Goal: Browse casually: Explore the website without a specific task or goal

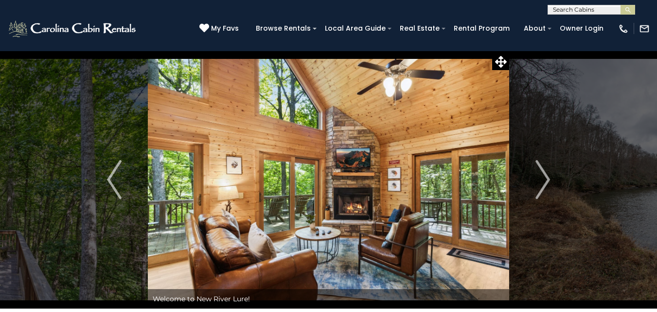
click at [540, 176] on img "Next" at bounding box center [543, 179] width 15 height 39
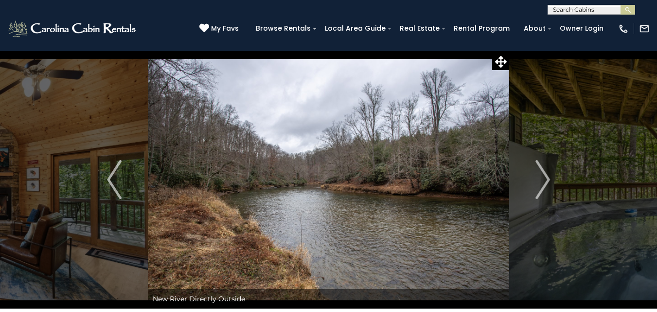
click at [540, 176] on img "Next" at bounding box center [543, 179] width 15 height 39
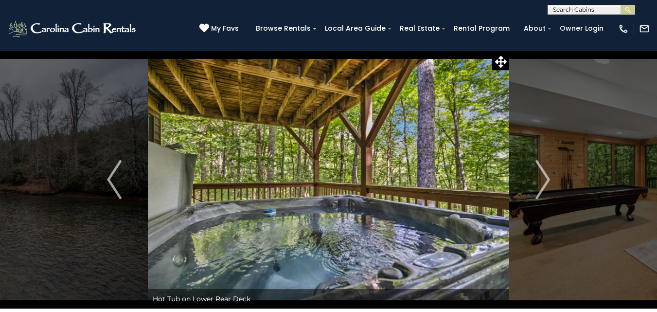
click at [540, 176] on img "Next" at bounding box center [543, 179] width 15 height 39
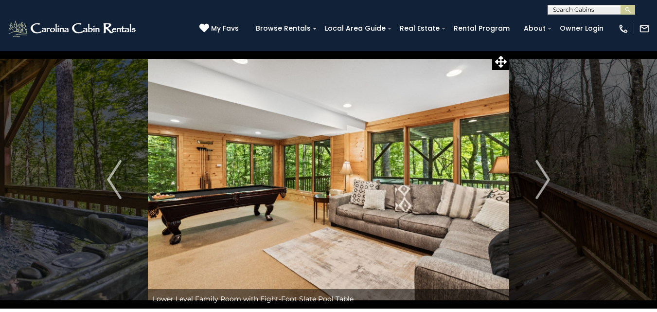
click at [540, 176] on img "Next" at bounding box center [543, 179] width 15 height 39
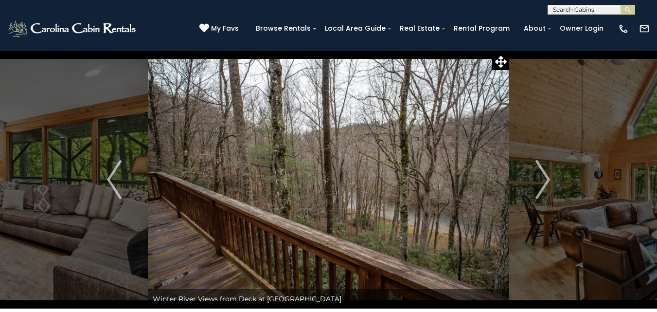
click at [540, 176] on img "Next" at bounding box center [543, 179] width 15 height 39
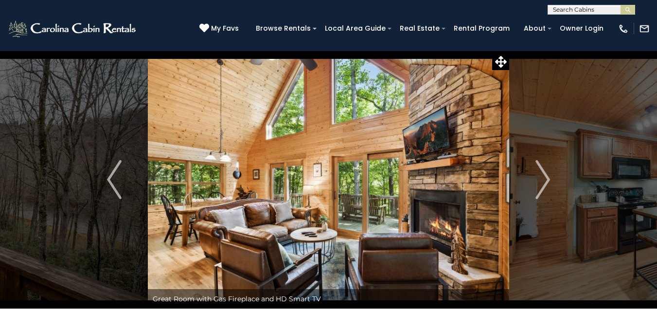
click at [540, 176] on img "Next" at bounding box center [543, 179] width 15 height 39
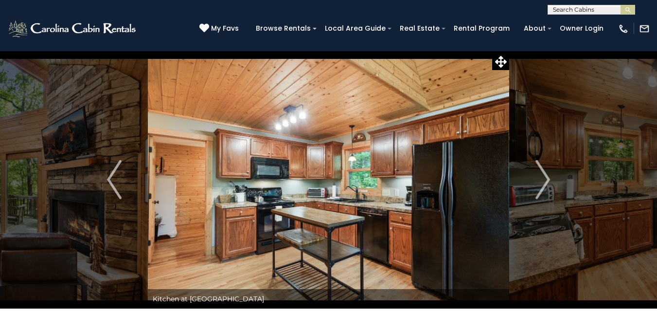
click at [540, 176] on img "Next" at bounding box center [543, 179] width 15 height 39
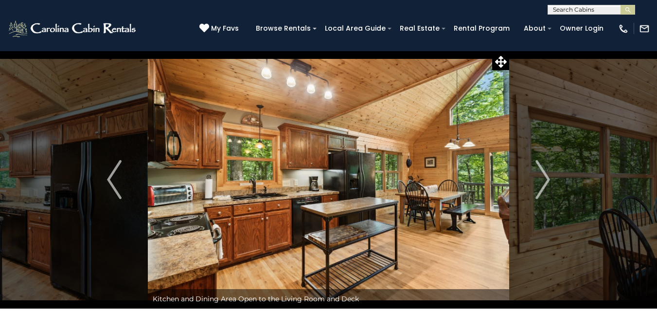
click at [540, 176] on img "Next" at bounding box center [543, 179] width 15 height 39
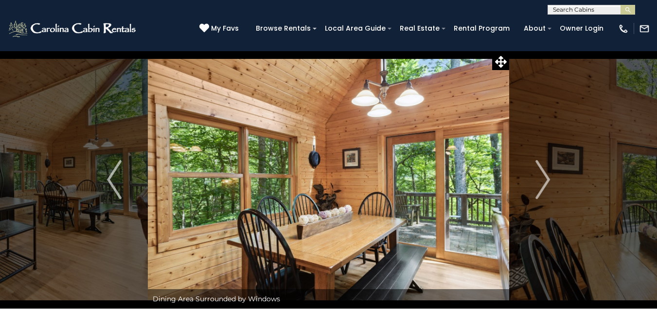
click at [540, 176] on img "Next" at bounding box center [543, 179] width 15 height 39
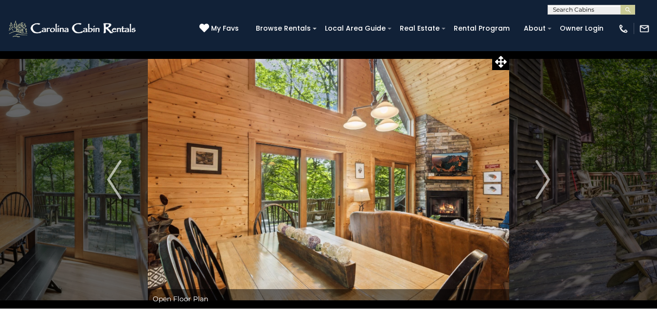
click at [540, 176] on img "Next" at bounding box center [543, 179] width 15 height 39
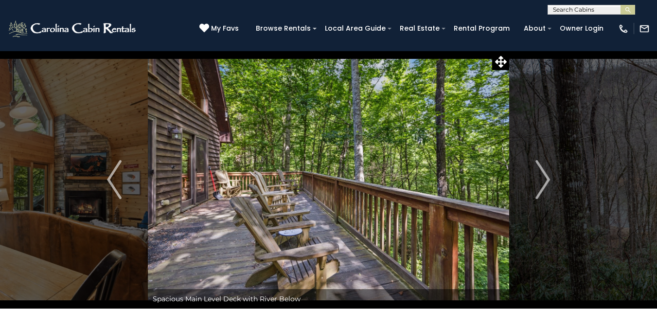
click at [540, 176] on img "Next" at bounding box center [543, 179] width 15 height 39
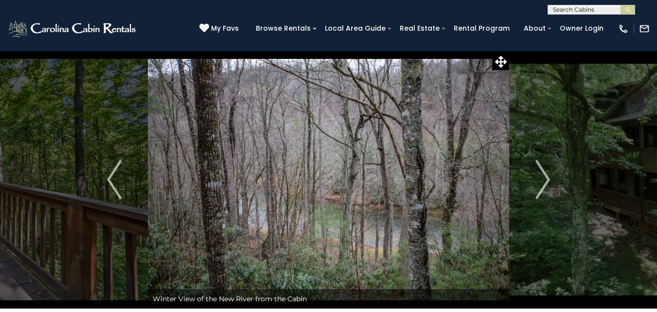
click at [540, 176] on img "Next" at bounding box center [543, 179] width 15 height 39
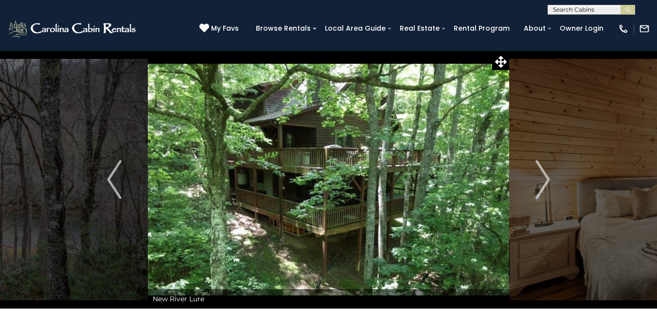
click at [540, 176] on img "Next" at bounding box center [543, 179] width 15 height 39
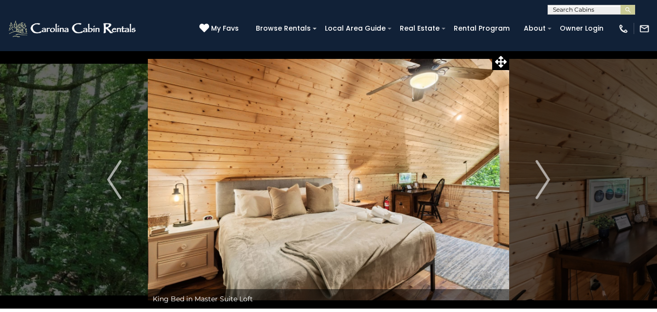
click at [540, 176] on img "Next" at bounding box center [543, 179] width 15 height 39
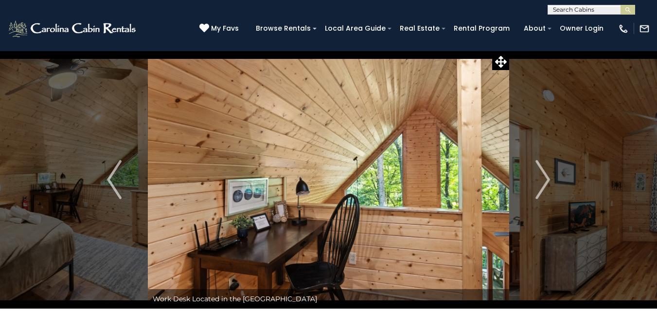
click at [540, 176] on img "Next" at bounding box center [543, 179] width 15 height 39
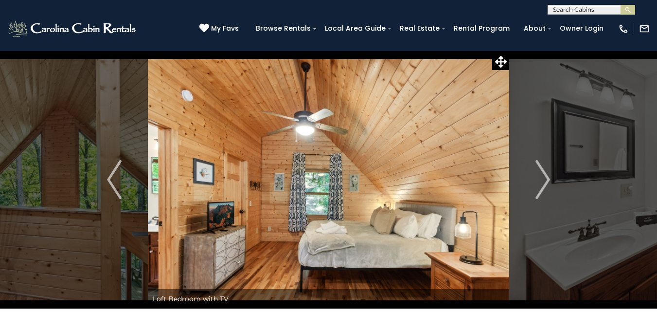
click at [540, 176] on img "Next" at bounding box center [543, 179] width 15 height 39
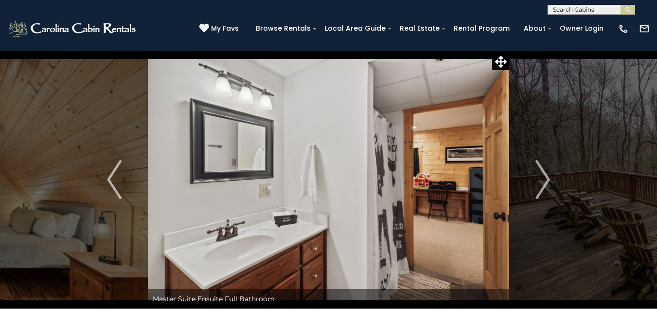
click at [540, 176] on img "Next" at bounding box center [543, 179] width 15 height 39
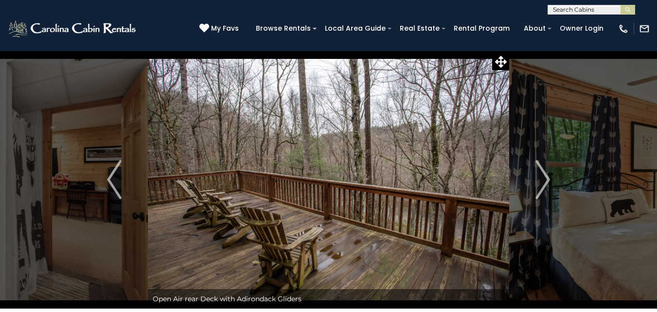
click at [540, 176] on img "Next" at bounding box center [543, 179] width 15 height 39
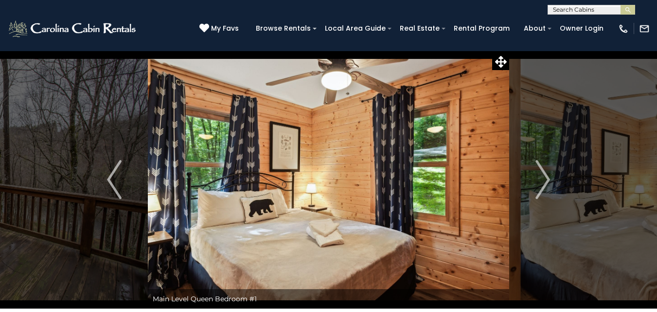
click at [540, 176] on img "Next" at bounding box center [543, 179] width 15 height 39
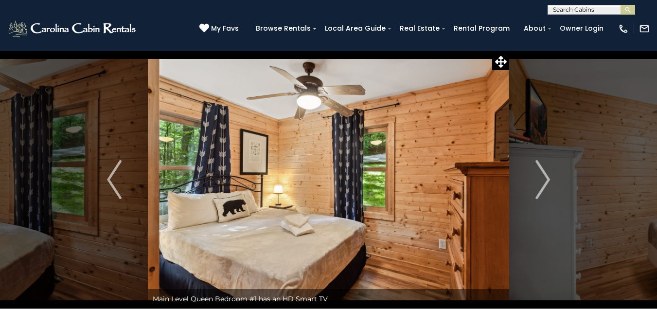
click at [540, 176] on img "Next" at bounding box center [543, 179] width 15 height 39
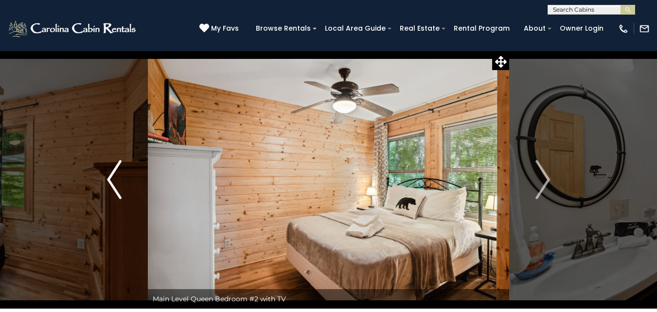
click at [109, 180] on img "Previous" at bounding box center [114, 179] width 15 height 39
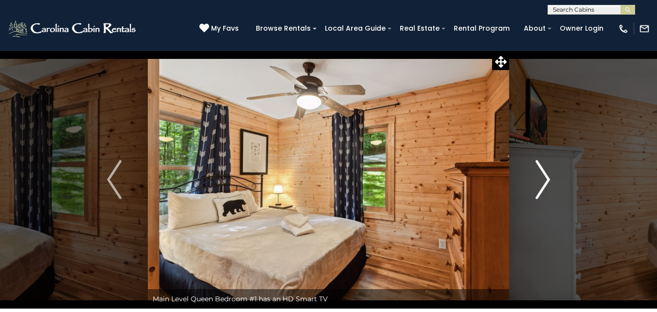
click at [545, 174] on img "Next" at bounding box center [543, 179] width 15 height 39
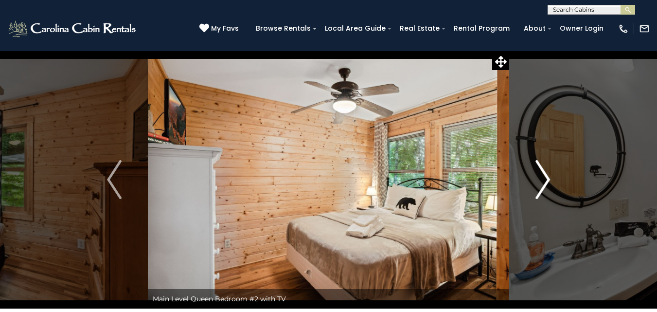
click at [545, 179] on img "Next" at bounding box center [543, 179] width 15 height 39
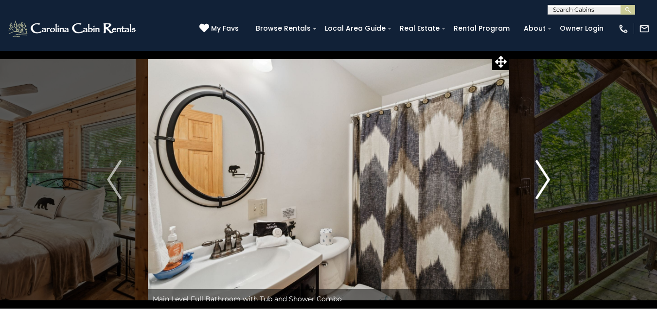
click at [545, 179] on img "Next" at bounding box center [543, 179] width 15 height 39
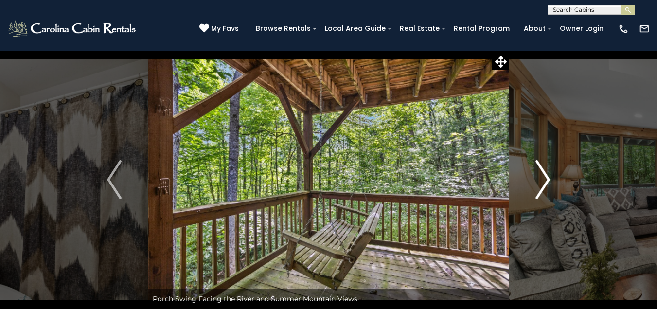
click at [545, 179] on img "Next" at bounding box center [543, 179] width 15 height 39
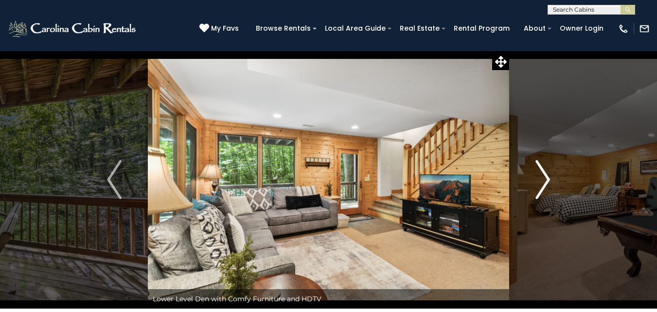
click at [545, 179] on img "Next" at bounding box center [543, 179] width 15 height 39
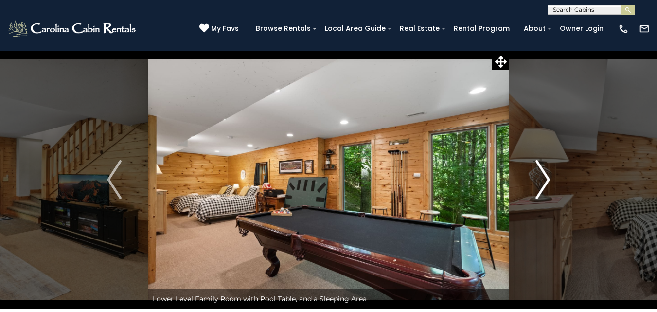
click at [542, 170] on img "Next" at bounding box center [543, 179] width 15 height 39
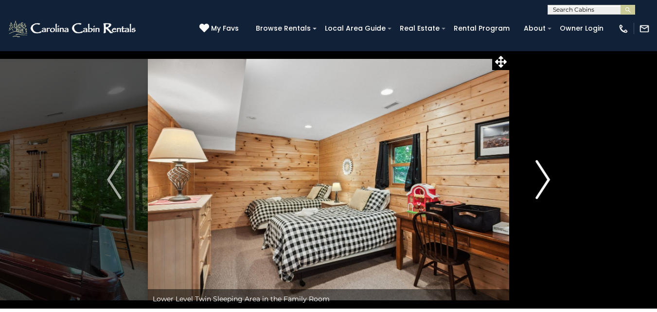
click at [542, 170] on img "Next" at bounding box center [543, 179] width 15 height 39
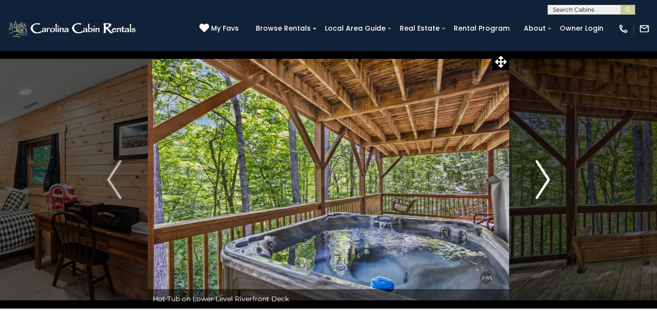
click at [542, 170] on img "Next" at bounding box center [543, 179] width 15 height 39
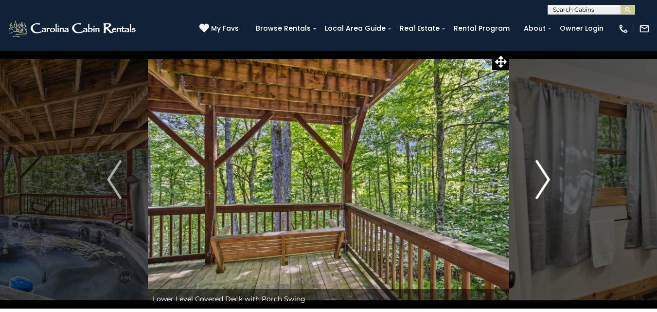
click at [542, 170] on img "Next" at bounding box center [543, 179] width 15 height 39
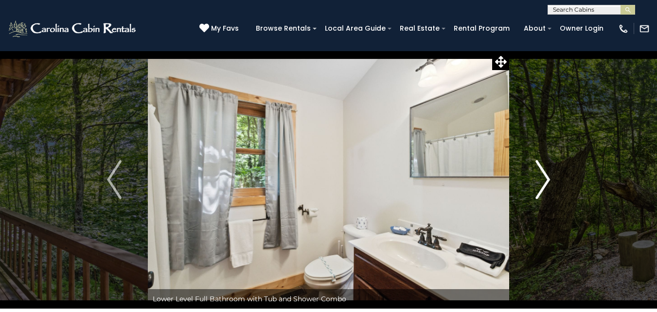
click at [542, 170] on img "Next" at bounding box center [543, 179] width 15 height 39
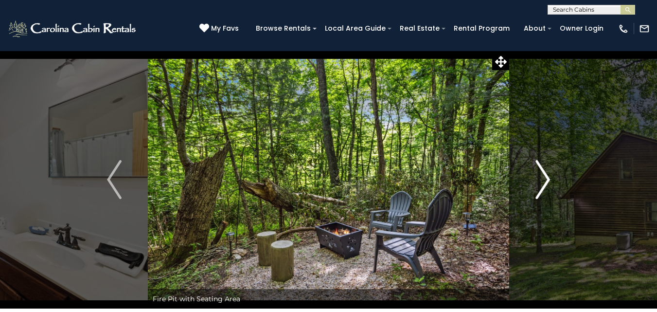
click at [542, 170] on img "Next" at bounding box center [543, 179] width 15 height 39
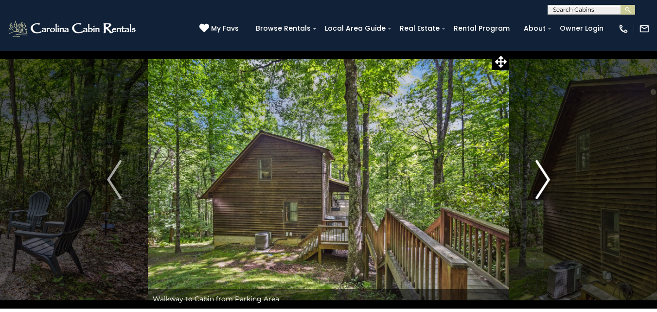
click at [542, 170] on img "Next" at bounding box center [543, 179] width 15 height 39
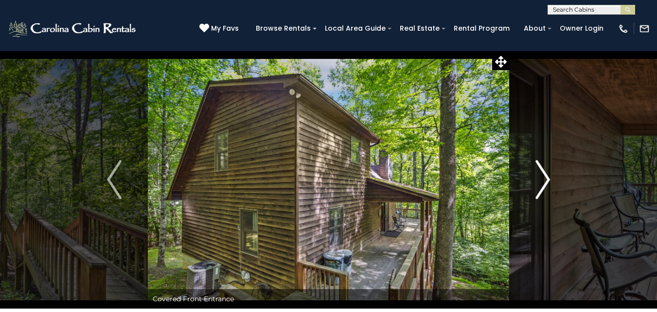
click at [542, 170] on img "Next" at bounding box center [543, 179] width 15 height 39
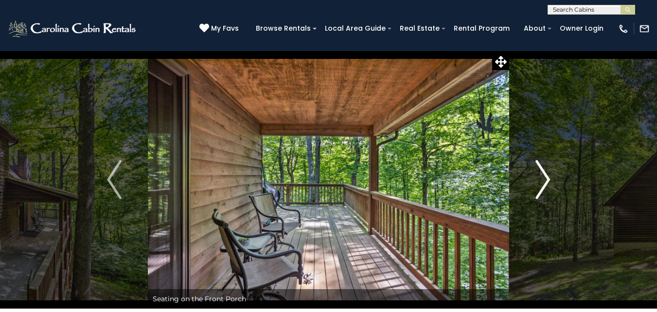
click at [542, 170] on img "Next" at bounding box center [543, 179] width 15 height 39
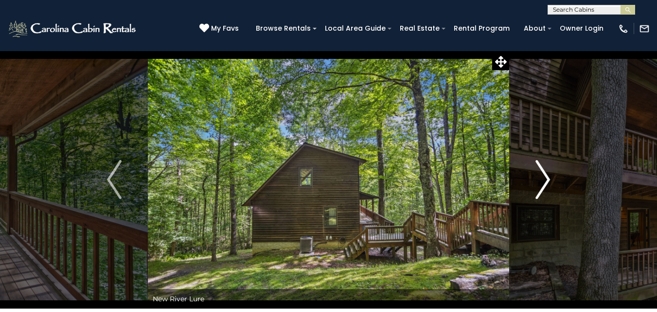
click at [542, 170] on img "Next" at bounding box center [543, 179] width 15 height 39
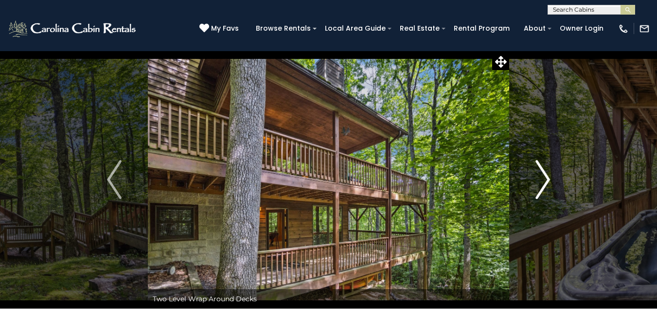
click at [542, 170] on img "Next" at bounding box center [543, 179] width 15 height 39
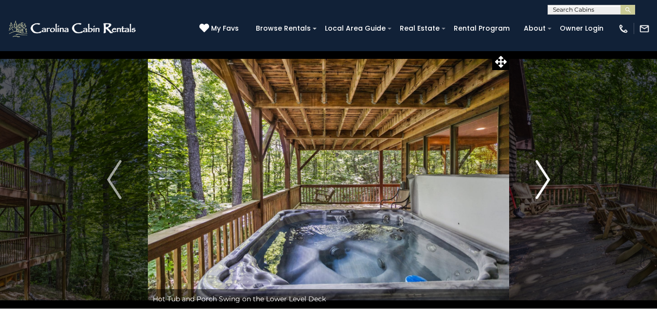
click at [542, 170] on img "Next" at bounding box center [543, 179] width 15 height 39
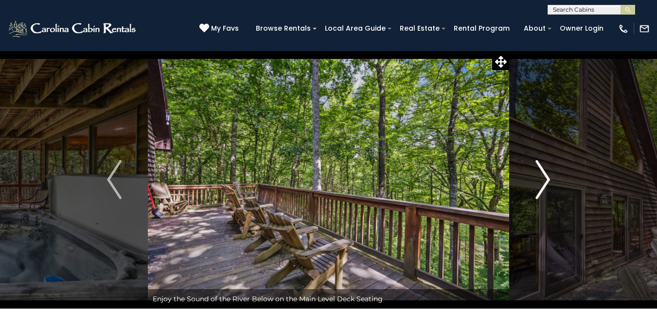
click at [542, 170] on img "Next" at bounding box center [543, 179] width 15 height 39
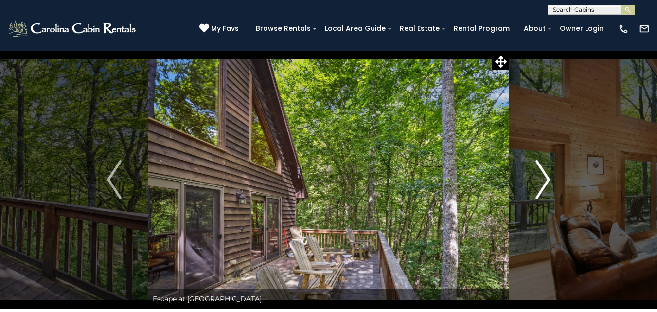
click at [542, 170] on img "Next" at bounding box center [543, 179] width 15 height 39
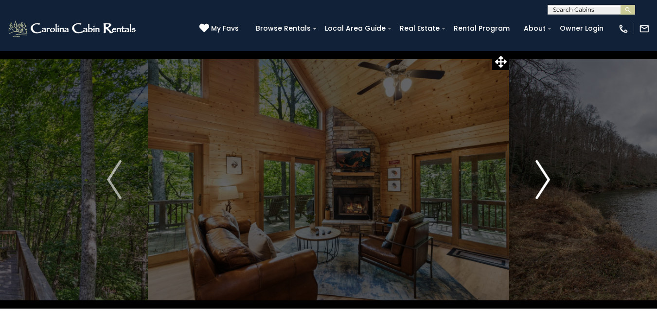
click at [542, 170] on img "Next" at bounding box center [543, 179] width 15 height 39
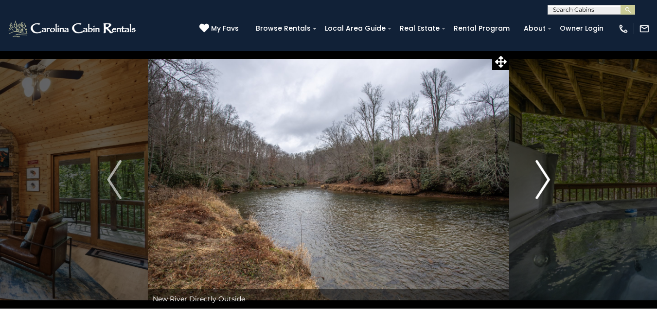
click at [542, 170] on img "Next" at bounding box center [543, 179] width 15 height 39
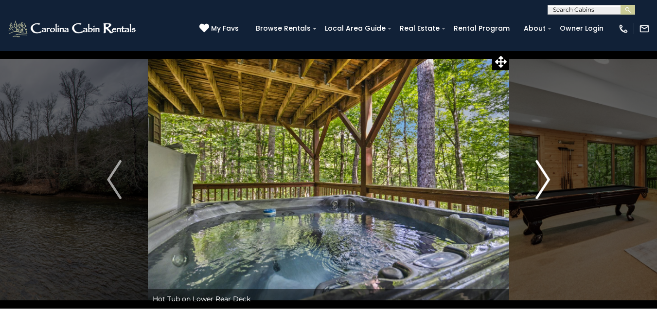
click at [542, 170] on img "Next" at bounding box center [543, 179] width 15 height 39
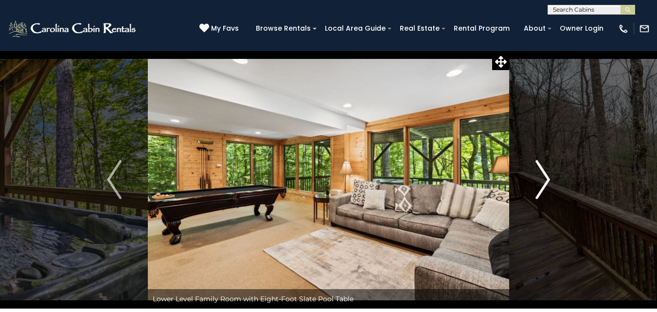
click at [542, 170] on img "Next" at bounding box center [543, 179] width 15 height 39
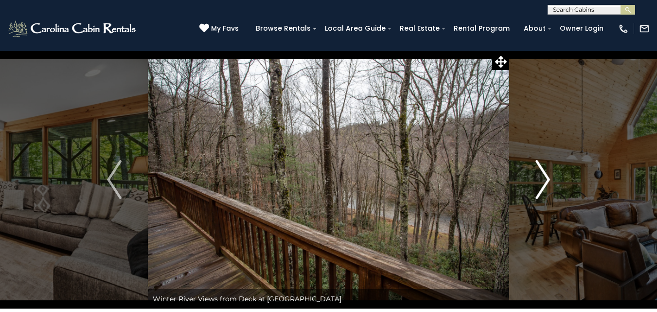
click at [542, 170] on img "Next" at bounding box center [543, 179] width 15 height 39
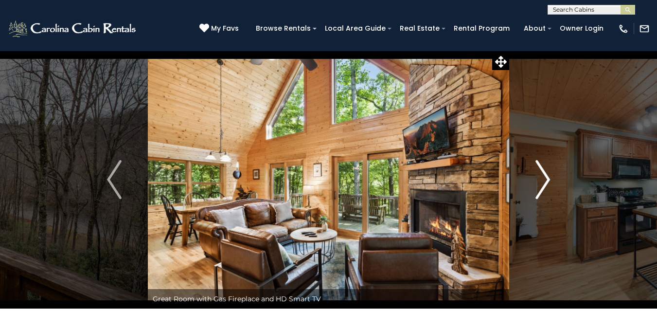
click at [542, 170] on img "Next" at bounding box center [543, 179] width 15 height 39
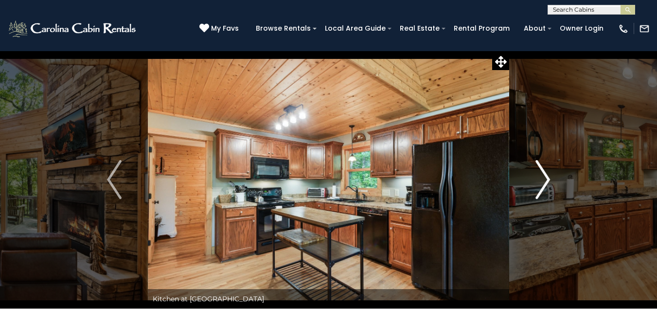
click at [542, 170] on img "Next" at bounding box center [543, 179] width 15 height 39
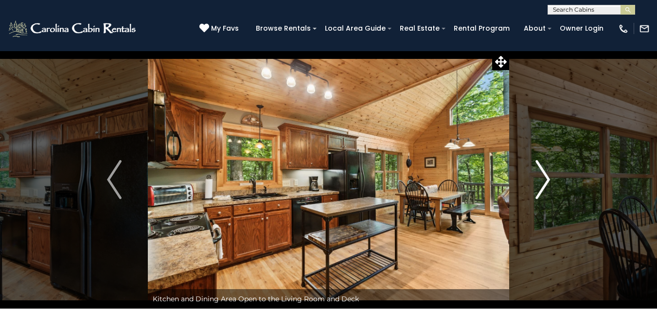
click at [542, 170] on img "Next" at bounding box center [543, 179] width 15 height 39
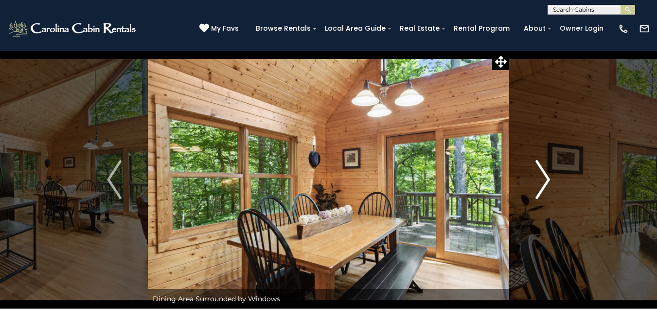
click at [542, 170] on img "Next" at bounding box center [543, 179] width 15 height 39
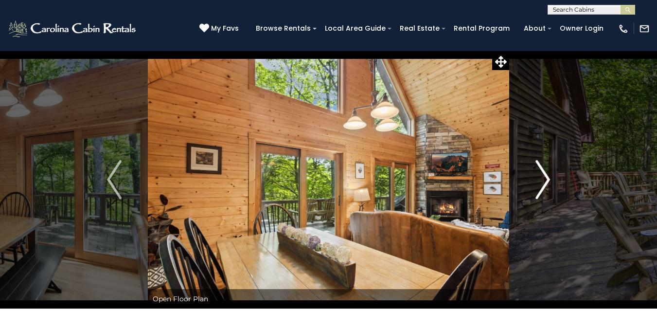
click at [542, 170] on img "Next" at bounding box center [543, 179] width 15 height 39
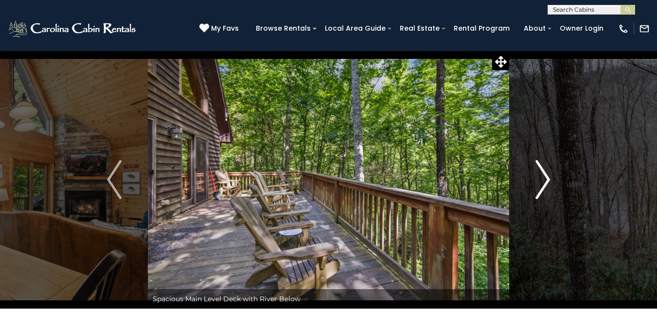
click at [542, 170] on img "Next" at bounding box center [543, 179] width 15 height 39
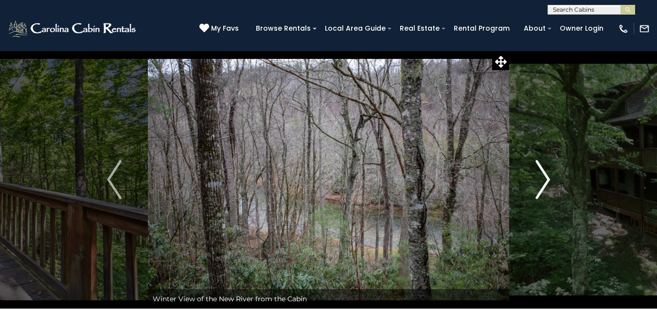
click at [542, 170] on img "Next" at bounding box center [543, 179] width 15 height 39
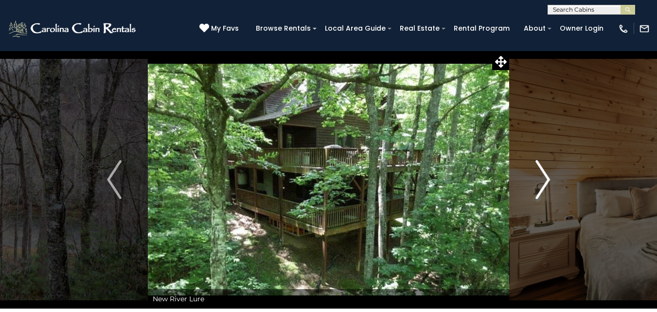
click at [542, 170] on img "Next" at bounding box center [543, 179] width 15 height 39
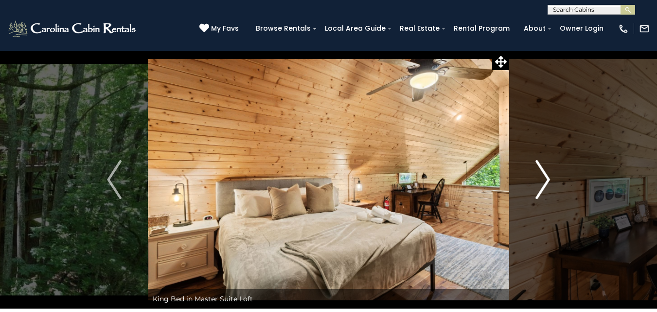
click at [542, 170] on img "Next" at bounding box center [543, 179] width 15 height 39
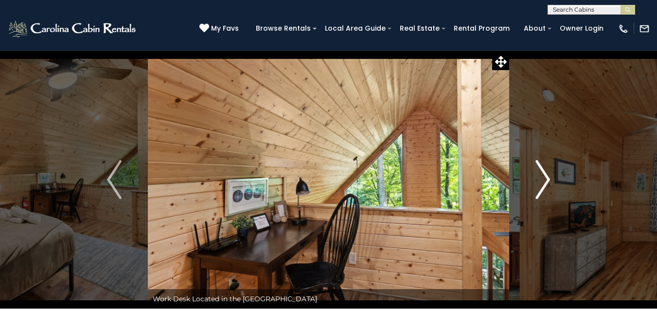
click at [542, 170] on img "Next" at bounding box center [543, 179] width 15 height 39
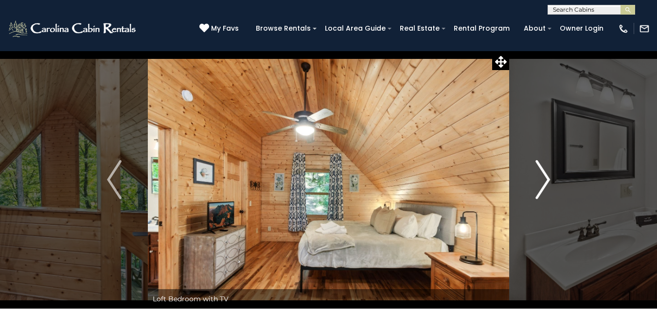
click at [542, 170] on img "Next" at bounding box center [543, 179] width 15 height 39
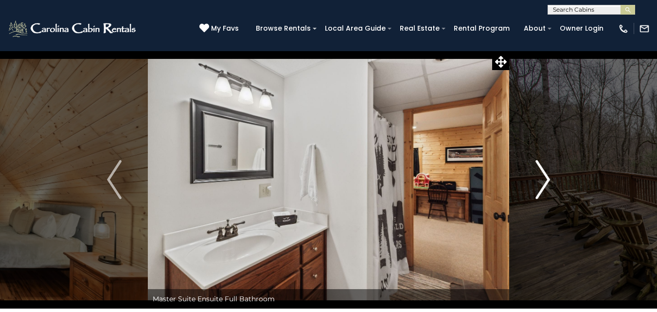
click at [542, 170] on img "Next" at bounding box center [543, 179] width 15 height 39
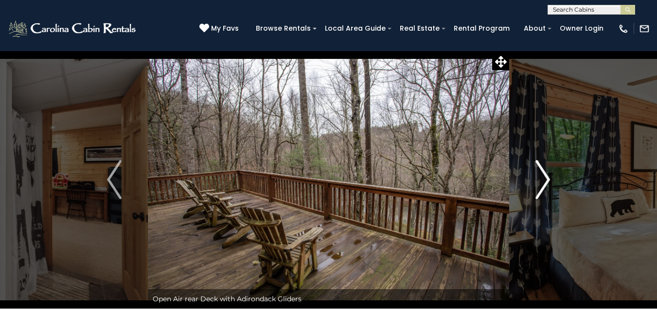
click at [542, 170] on img "Next" at bounding box center [543, 179] width 15 height 39
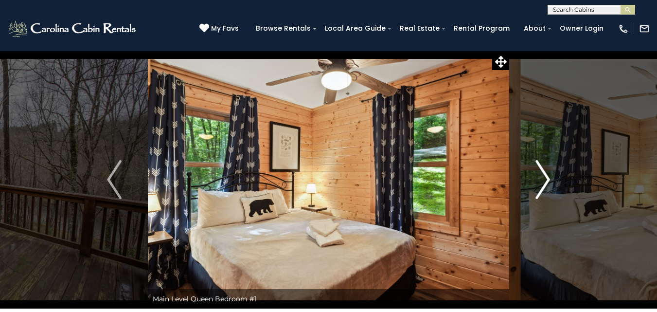
click at [542, 170] on img "Next" at bounding box center [543, 179] width 15 height 39
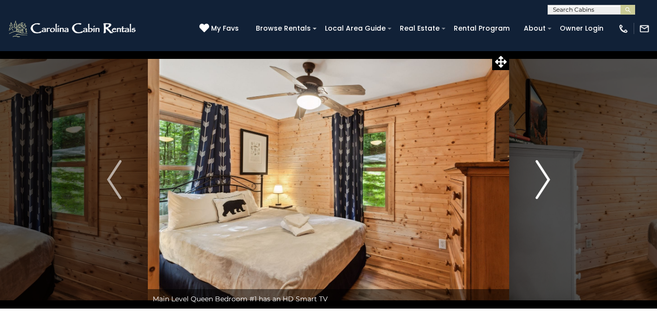
click at [542, 170] on img "Next" at bounding box center [543, 179] width 15 height 39
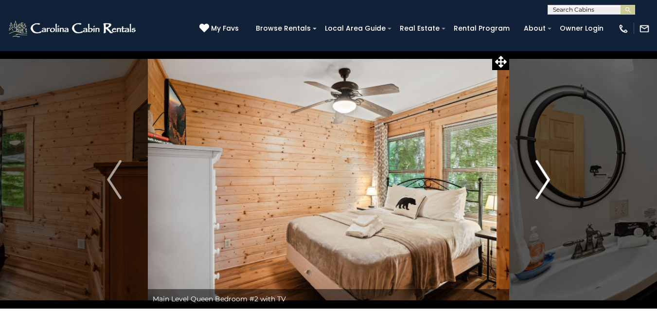
click at [542, 170] on img "Next" at bounding box center [543, 179] width 15 height 39
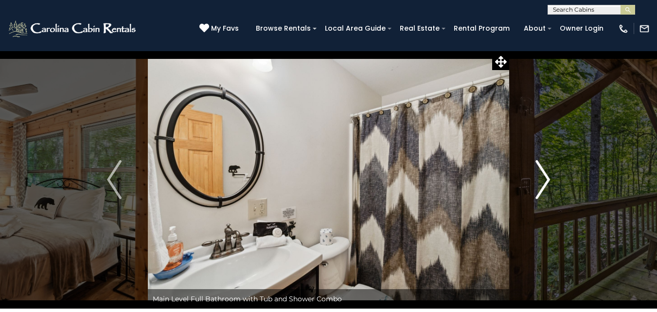
click at [542, 170] on img "Next" at bounding box center [543, 179] width 15 height 39
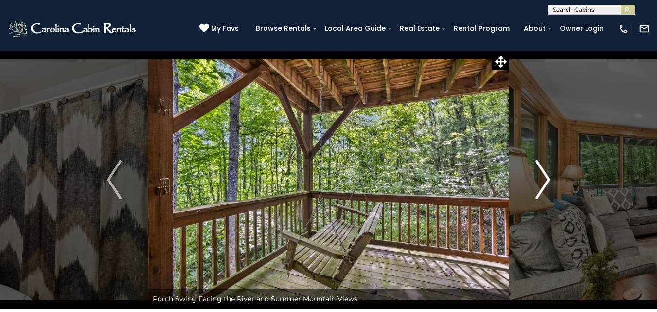
click at [540, 174] on img "Next" at bounding box center [543, 179] width 15 height 39
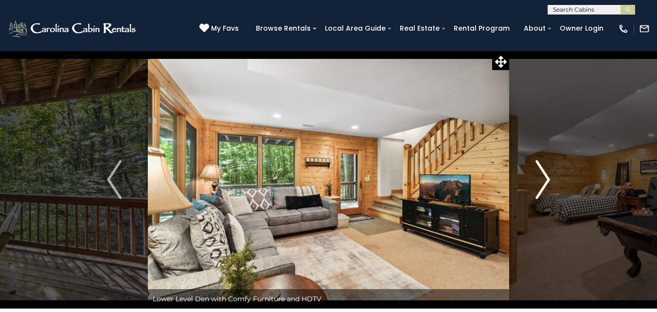
click at [540, 174] on img "Next" at bounding box center [543, 179] width 15 height 39
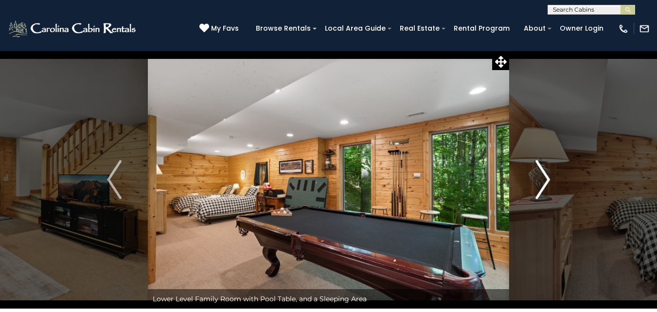
click at [540, 174] on img "Next" at bounding box center [543, 179] width 15 height 39
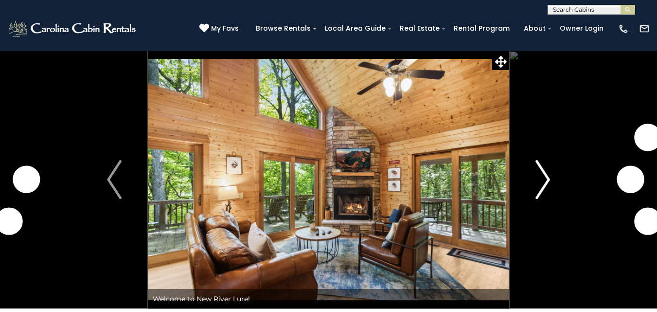
click at [544, 179] on img "Next" at bounding box center [543, 179] width 15 height 39
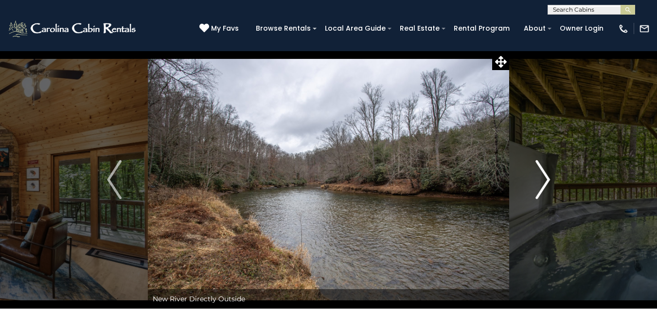
click at [544, 179] on img "Next" at bounding box center [543, 179] width 15 height 39
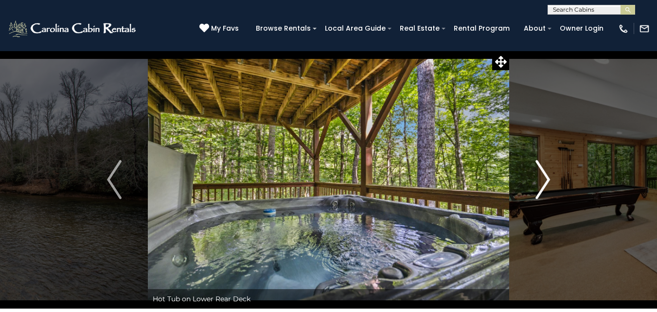
click at [544, 179] on img "Next" at bounding box center [543, 179] width 15 height 39
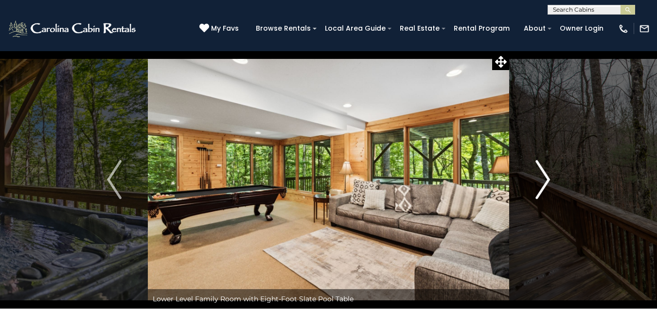
click at [546, 173] on img "Next" at bounding box center [543, 179] width 15 height 39
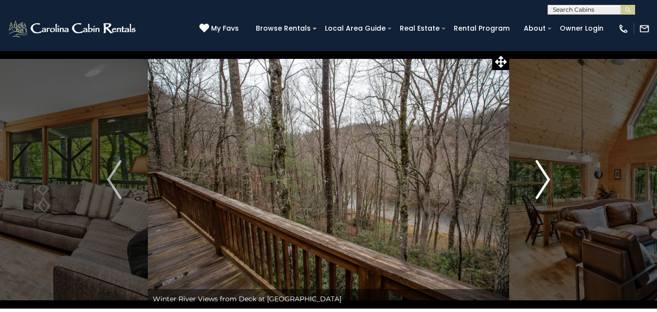
click at [546, 173] on img "Next" at bounding box center [543, 179] width 15 height 39
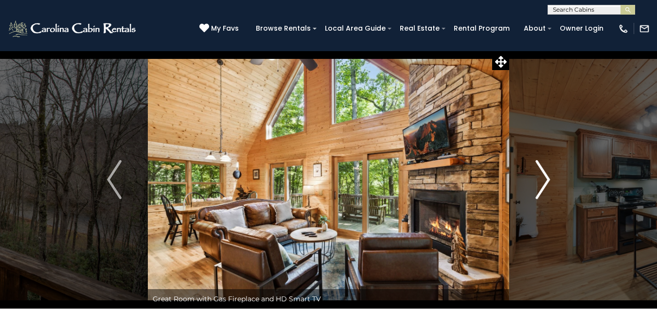
click at [546, 173] on img "Next" at bounding box center [543, 179] width 15 height 39
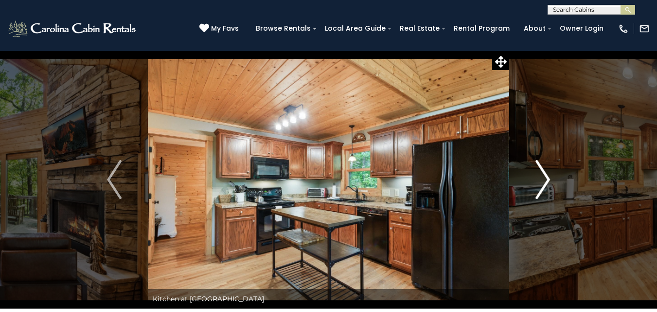
click at [546, 173] on img "Next" at bounding box center [543, 179] width 15 height 39
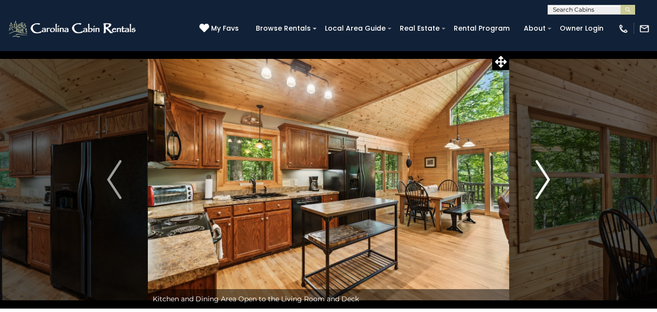
click at [546, 173] on img "Next" at bounding box center [543, 179] width 15 height 39
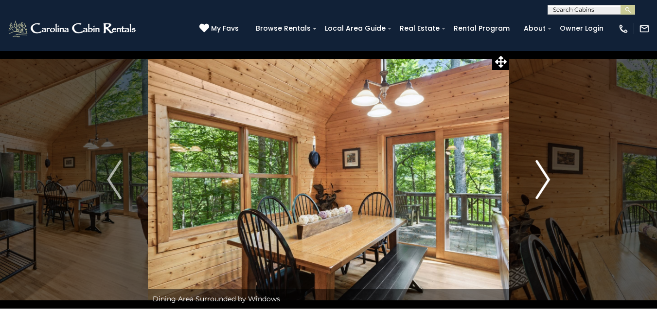
click at [546, 173] on img "Next" at bounding box center [543, 179] width 15 height 39
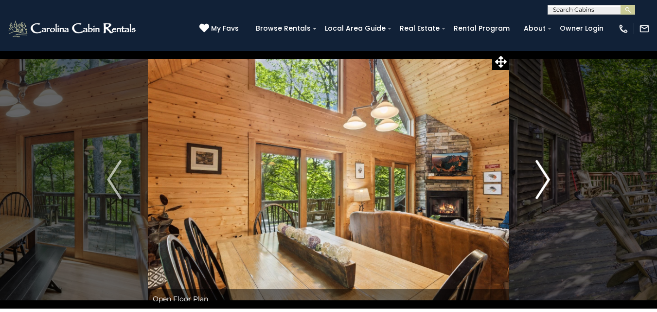
click at [546, 173] on img "Next" at bounding box center [543, 179] width 15 height 39
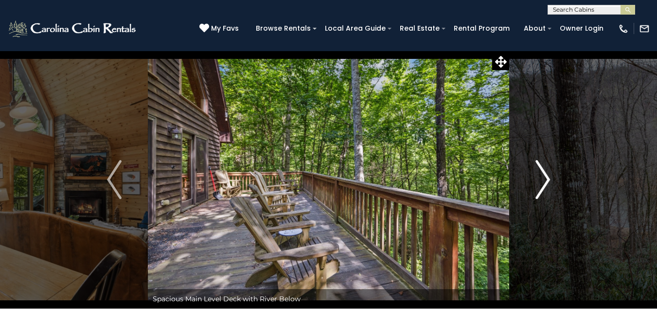
click at [546, 173] on img "Next" at bounding box center [543, 179] width 15 height 39
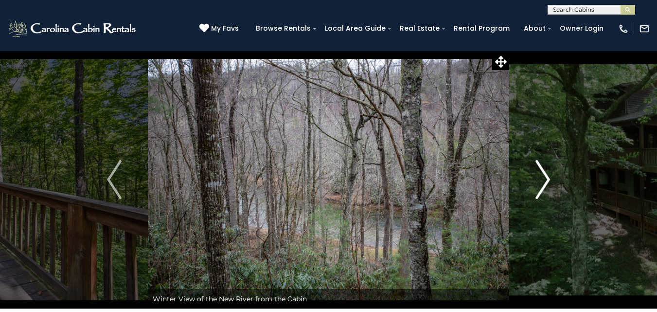
click at [546, 173] on img "Next" at bounding box center [543, 179] width 15 height 39
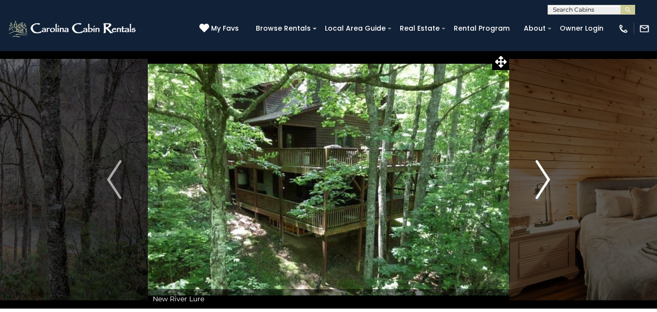
click at [546, 173] on img "Next" at bounding box center [543, 179] width 15 height 39
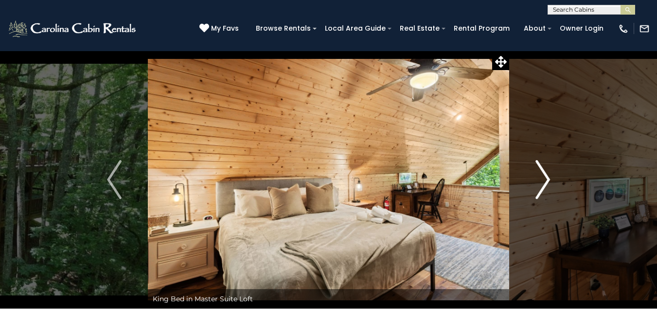
click at [546, 173] on img "Next" at bounding box center [543, 179] width 15 height 39
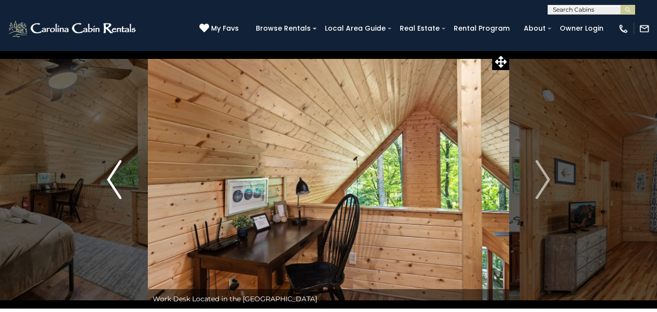
click at [115, 182] on img "Previous" at bounding box center [114, 179] width 15 height 39
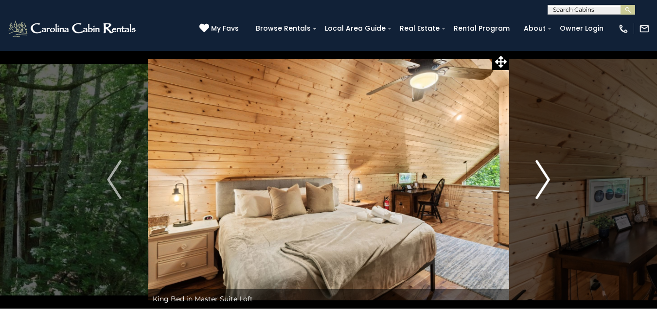
click at [538, 177] on img "Next" at bounding box center [543, 179] width 15 height 39
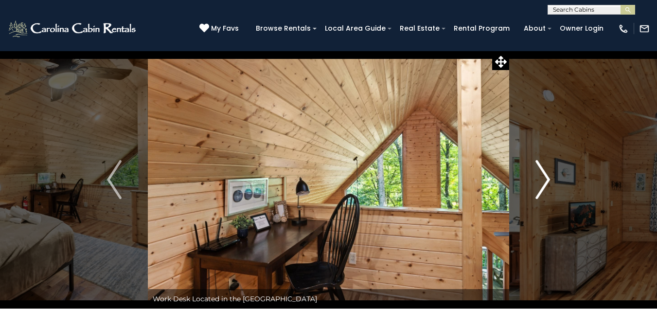
click at [548, 167] on img "Next" at bounding box center [543, 179] width 15 height 39
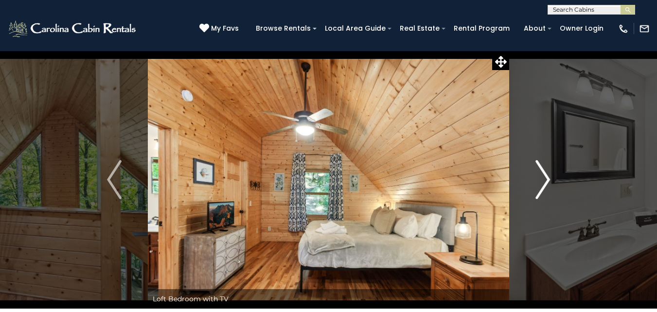
click at [544, 182] on img "Next" at bounding box center [543, 179] width 15 height 39
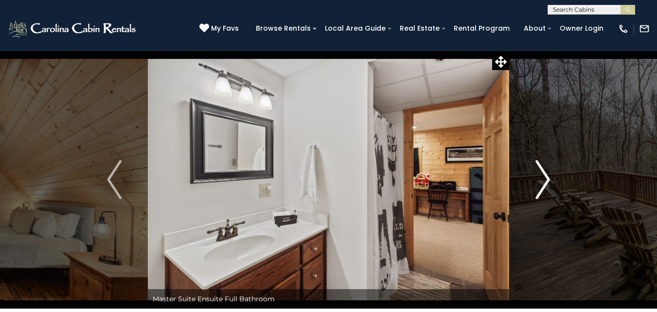
click at [544, 182] on img "Next" at bounding box center [543, 179] width 15 height 39
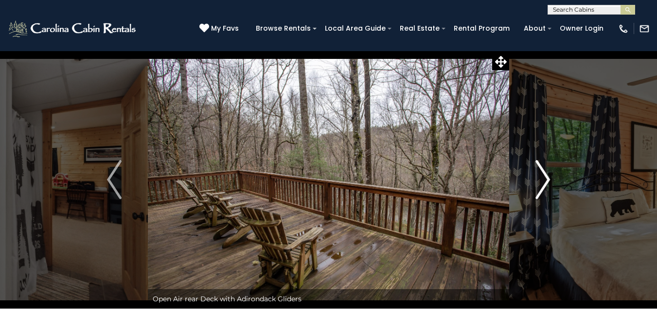
click at [544, 182] on img "Next" at bounding box center [543, 179] width 15 height 39
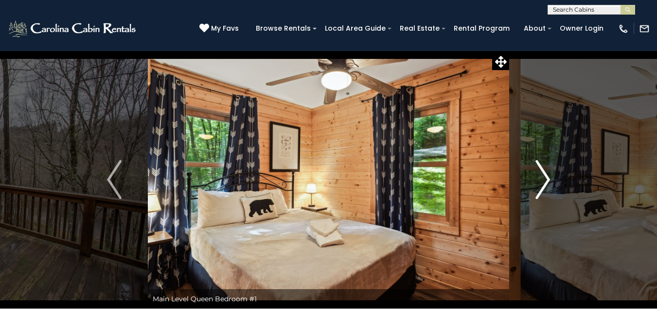
click at [537, 175] on img "Next" at bounding box center [543, 179] width 15 height 39
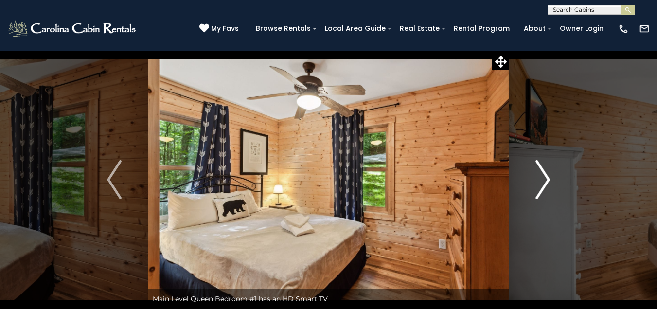
click at [537, 175] on img "Next" at bounding box center [543, 179] width 15 height 39
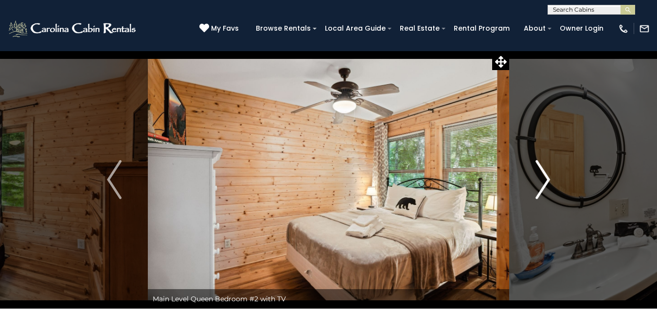
click at [537, 174] on img "Next" at bounding box center [543, 179] width 15 height 39
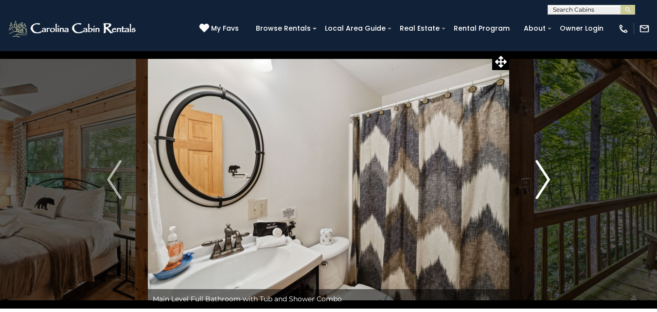
click at [538, 174] on img "Next" at bounding box center [543, 179] width 15 height 39
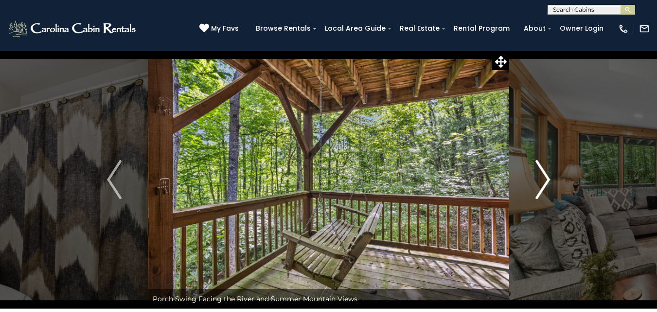
click at [538, 174] on img "Next" at bounding box center [543, 179] width 15 height 39
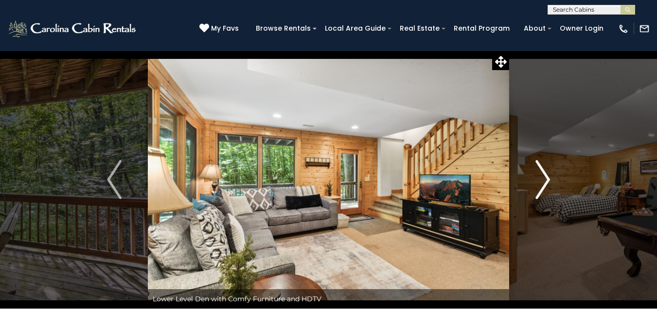
click at [538, 174] on img "Next" at bounding box center [543, 179] width 15 height 39
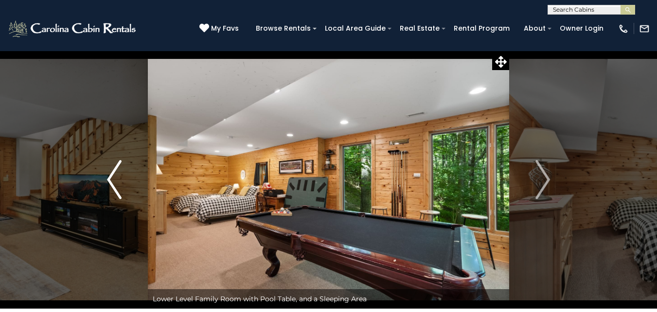
click at [117, 188] on img "Previous" at bounding box center [114, 179] width 15 height 39
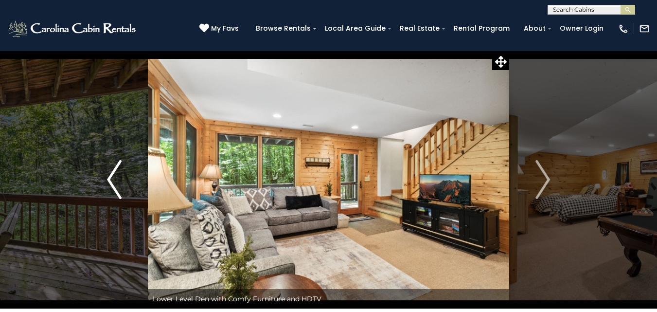
click at [117, 188] on img "Previous" at bounding box center [114, 179] width 15 height 39
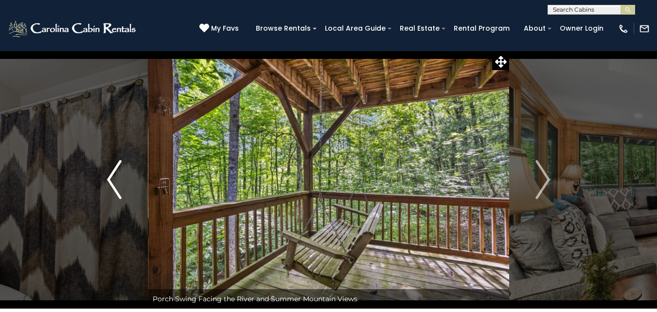
click at [117, 188] on img "Previous" at bounding box center [114, 179] width 15 height 39
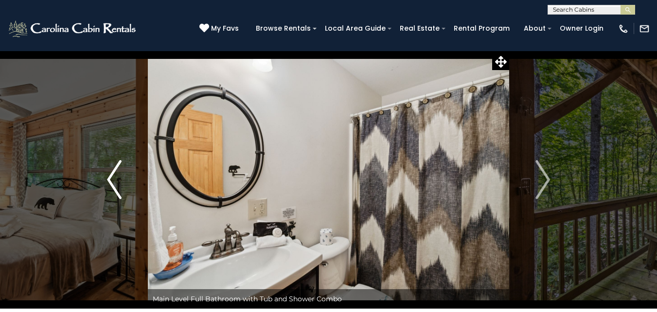
click at [117, 188] on img "Previous" at bounding box center [114, 179] width 15 height 39
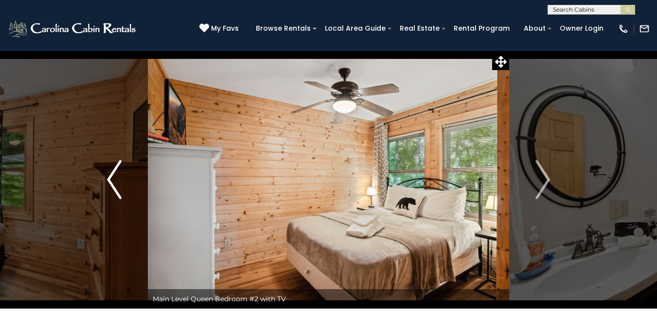
click at [117, 188] on img "Previous" at bounding box center [114, 179] width 15 height 39
